Goal: Transaction & Acquisition: Download file/media

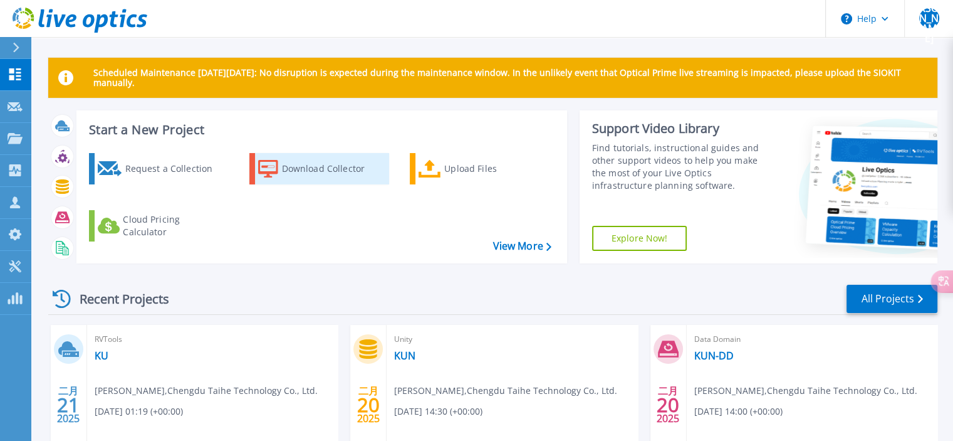
click at [322, 159] on div "Download Collector" at bounding box center [332, 168] width 100 height 25
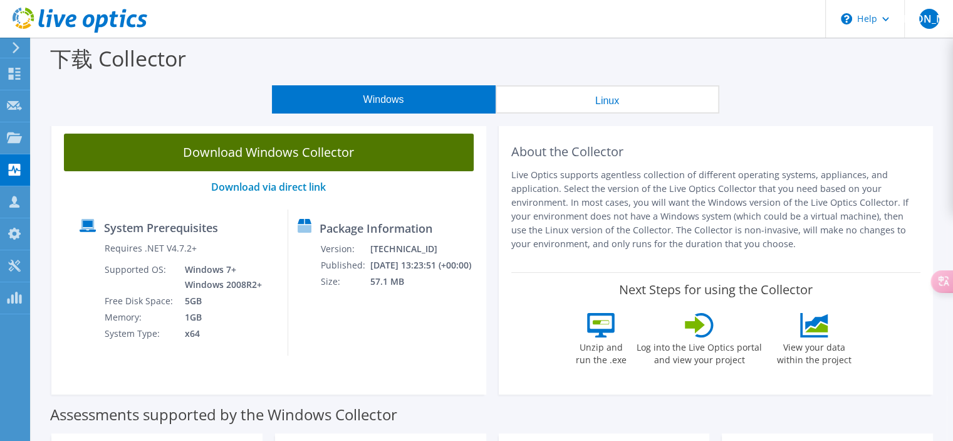
click at [361, 155] on link "Download Windows Collector" at bounding box center [269, 153] width 410 height 38
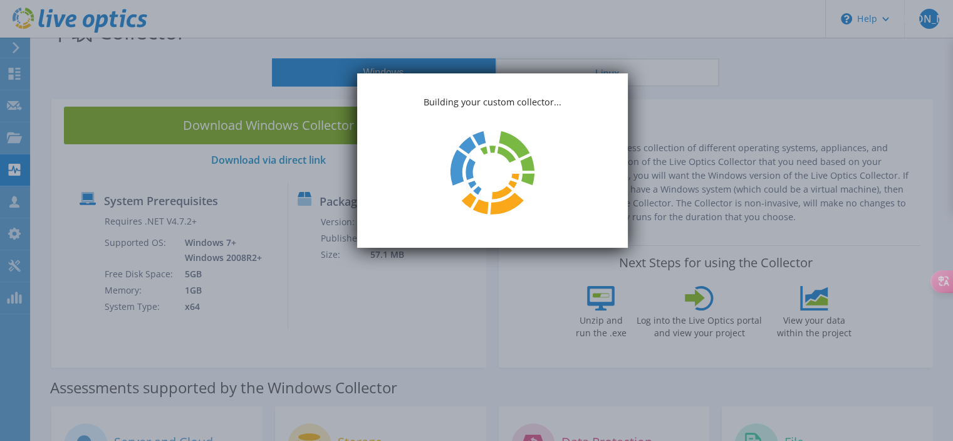
scroll to position [26, 0]
